Goal: Register for event/course

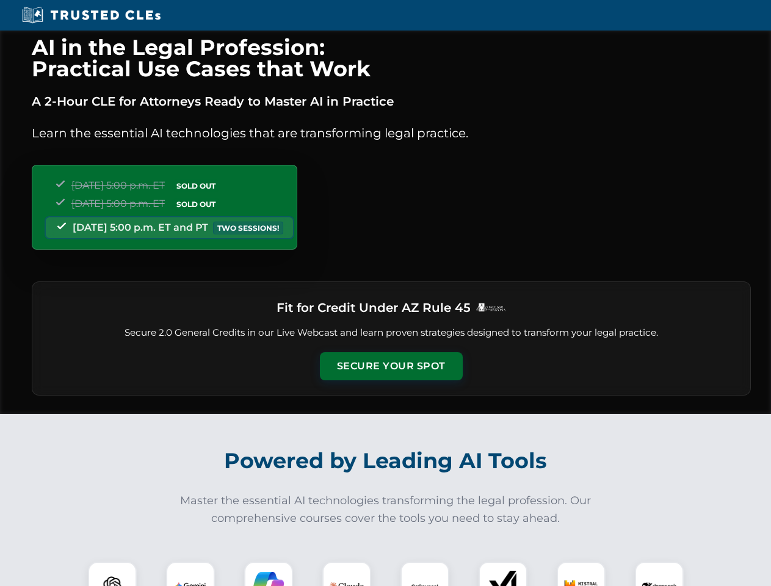
click at [391, 366] on button "Secure Your Spot" at bounding box center [391, 366] width 143 height 28
click at [112, 574] on img at bounding box center [112, 586] width 35 height 35
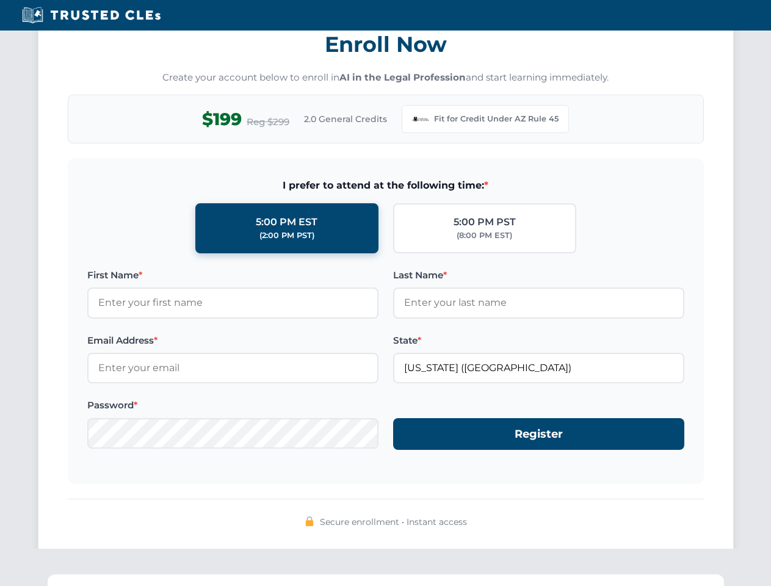
scroll to position [1190, 0]
